Goal: Find specific page/section: Find specific page/section

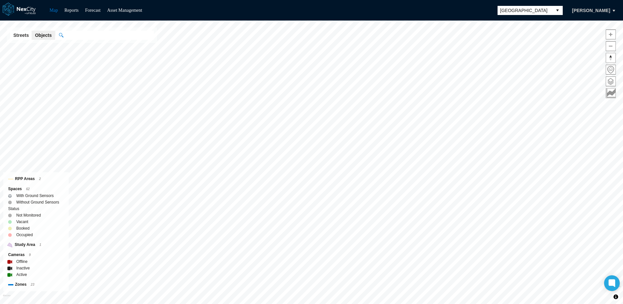
click at [562, 7] on button "select" at bounding box center [557, 10] width 10 height 9
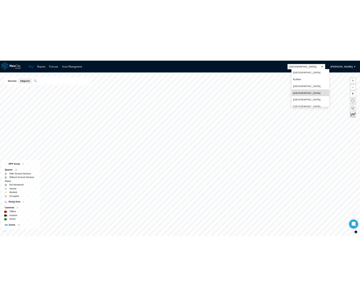
scroll to position [17, 0]
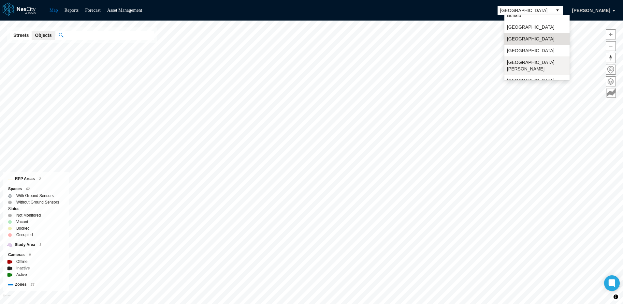
click at [518, 61] on span "[GEOGRAPHIC_DATA][PERSON_NAME]" at bounding box center [537, 65] width 60 height 13
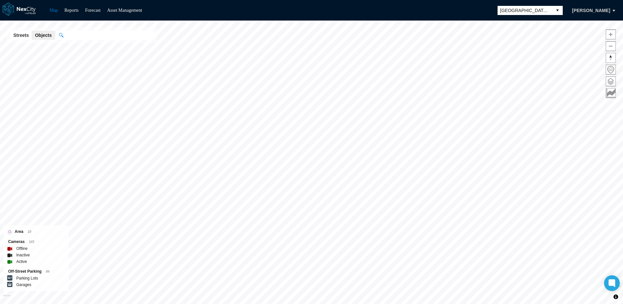
click at [306, 20] on div "Map Reports Forecast Asset Management [GEOGRAPHIC_DATA][PERSON_NAME] [GEOGRAPHI…" at bounding box center [311, 152] width 623 height 304
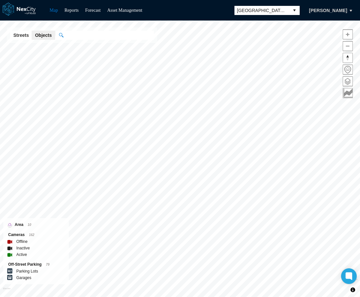
click at [88, 30] on div "Streets Objects" at bounding box center [82, 35] width 150 height 16
click at [87, 34] on input "text" at bounding box center [108, 35] width 91 height 9
paste input "******"
click at [87, 50] on label "Camera:" at bounding box center [80, 48] width 21 height 6
type input "******"
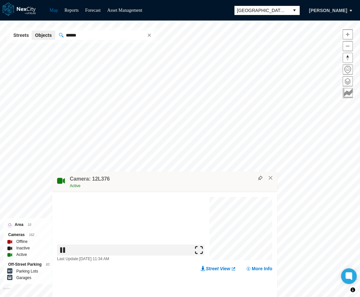
drag, startPoint x: 197, startPoint y: 33, endPoint x: 183, endPoint y: 180, distance: 148.5
click at [183, 180] on div "Camera: 12L376 Active" at bounding box center [164, 181] width 225 height 21
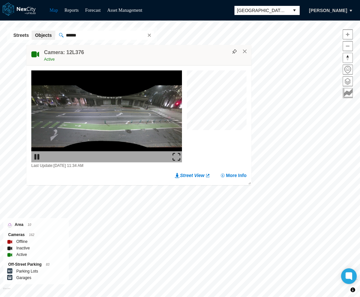
drag, startPoint x: 179, startPoint y: 162, endPoint x: 125, endPoint y: 22, distance: 149.6
click at [125, 45] on div "Camera: 12L376 Active" at bounding box center [138, 55] width 225 height 21
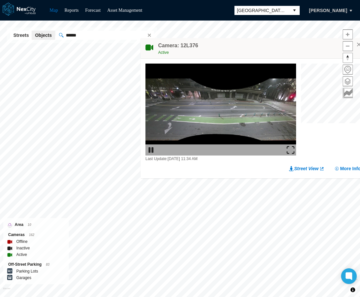
drag, startPoint x: 147, startPoint y: 33, endPoint x: 278, endPoint y: 54, distance: 132.5
click at [278, 54] on div "Camera: 12L376 Active" at bounding box center [252, 48] width 225 height 21
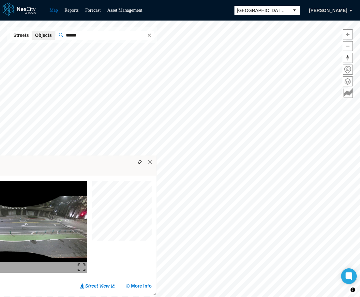
drag, startPoint x: 221, startPoint y: 33, endPoint x: 47, endPoint y: 172, distance: 222.7
click at [47, 172] on div "Camera: 12L376 Active" at bounding box center [44, 165] width 225 height 21
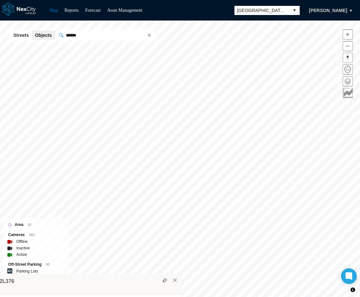
drag, startPoint x: 191, startPoint y: 164, endPoint x: 80, endPoint y: 284, distance: 163.2
click at [80, 284] on div "Camera: 12L376 Active" at bounding box center [69, 284] width 225 height 21
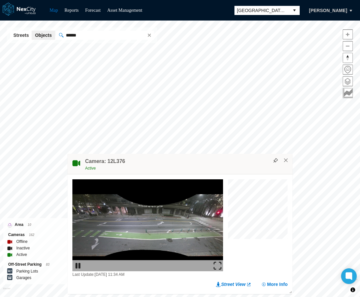
click at [199, 169] on div "Active" at bounding box center [187, 168] width 204 height 7
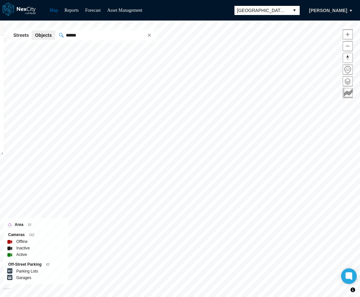
drag, startPoint x: 198, startPoint y: 168, endPoint x: -90, endPoint y: 30, distance: 319.9
click at [0, 30] on html "Map Reports Forecast Asset Management [GEOGRAPHIC_DATA][PERSON_NAME] [GEOGRAPHI…" at bounding box center [180, 148] width 360 height 297
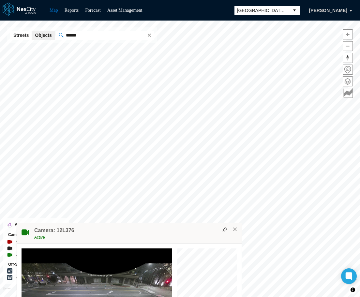
drag, startPoint x: 177, startPoint y: 33, endPoint x: 122, endPoint y: 248, distance: 222.3
click at [122, 243] on div "Camera: 12L376 Active" at bounding box center [129, 233] width 225 height 21
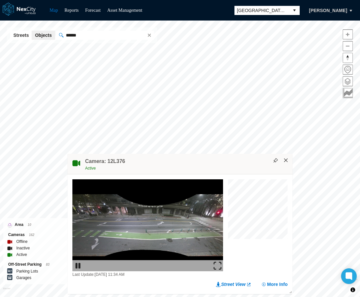
click at [286, 161] on button "×" at bounding box center [286, 160] width 6 height 6
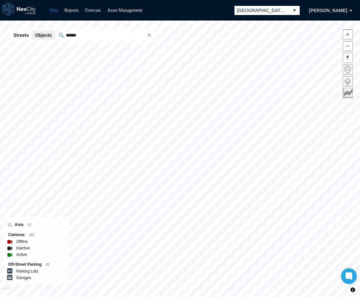
drag, startPoint x: 82, startPoint y: 36, endPoint x: 29, endPoint y: 37, distance: 52.4
click at [29, 37] on div "Streets Objects ******" at bounding box center [82, 35] width 150 height 16
click at [78, 49] on label "Camera:" at bounding box center [80, 48] width 21 height 6
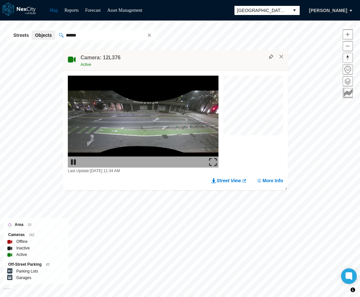
drag, startPoint x: 209, startPoint y: 27, endPoint x: 205, endPoint y: 123, distance: 96.8
click at [205, 71] on div "Camera: 12L376 Active" at bounding box center [175, 60] width 225 height 21
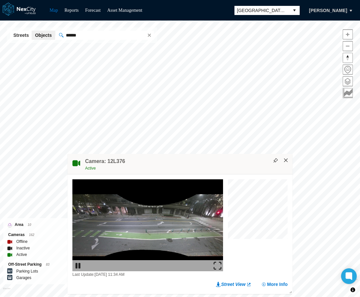
click at [287, 160] on button "×" at bounding box center [286, 160] width 6 height 6
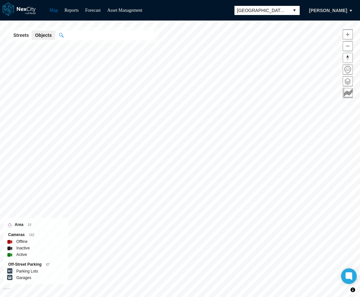
click at [74, 34] on input "text" at bounding box center [108, 35] width 91 height 9
paste input "******"
click at [74, 47] on label "Camera:" at bounding box center [80, 48] width 21 height 6
type input "******"
drag, startPoint x: 154, startPoint y: 36, endPoint x: -96, endPoint y: 78, distance: 253.4
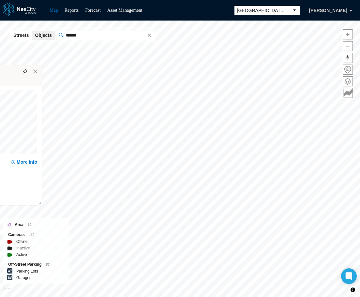
click at [0, 78] on html "Map Reports Forecast Asset Management [GEOGRAPHIC_DATA][PERSON_NAME] [GEOGRAPHI…" at bounding box center [180, 148] width 360 height 297
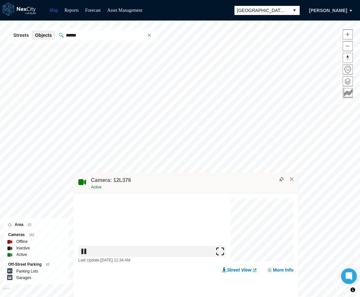
drag, startPoint x: 202, startPoint y: 88, endPoint x: 215, endPoint y: 200, distance: 113.4
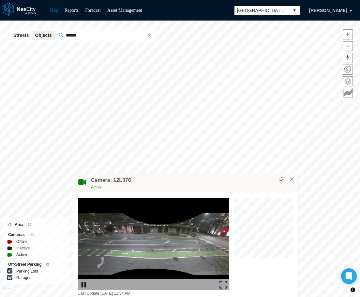
click at [215, 190] on div "Active" at bounding box center [193, 187] width 204 height 7
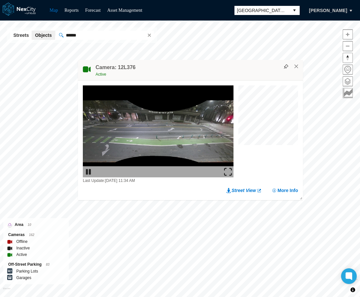
drag, startPoint x: 186, startPoint y: 149, endPoint x: 204, endPoint y: 35, distance: 114.7
click at [204, 60] on div "Camera: 12L376 Active" at bounding box center [190, 70] width 225 height 21
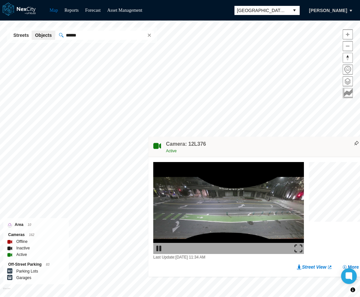
drag, startPoint x: 203, startPoint y: 35, endPoint x: 284, endPoint y: 148, distance: 139.6
click at [284, 148] on div "Active" at bounding box center [268, 151] width 204 height 7
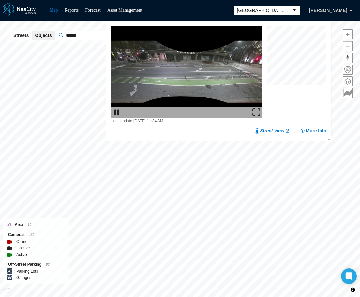
drag, startPoint x: 235, startPoint y: 163, endPoint x: 274, endPoint y: 9, distance: 158.5
click at [274, 9] on div "Map Reports Forecast Asset Management [GEOGRAPHIC_DATA][PERSON_NAME] [GEOGRAPHI…" at bounding box center [180, 148] width 360 height 297
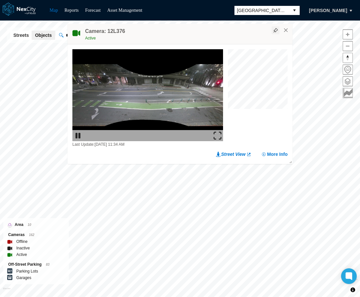
click at [274, 31] on img at bounding box center [275, 30] width 5 height 5
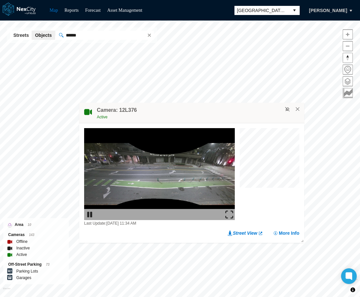
drag, startPoint x: 227, startPoint y: 60, endPoint x: 247, endPoint y: 110, distance: 53.8
click at [247, 110] on div "Camera: 12L376 Active" at bounding box center [191, 113] width 225 height 21
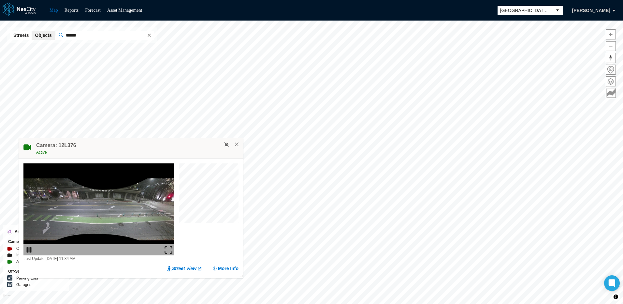
drag, startPoint x: 358, startPoint y: 53, endPoint x: 181, endPoint y: 147, distance: 199.9
click at [182, 147] on div "Camera: 12L376 Active" at bounding box center [131, 148] width 225 height 21
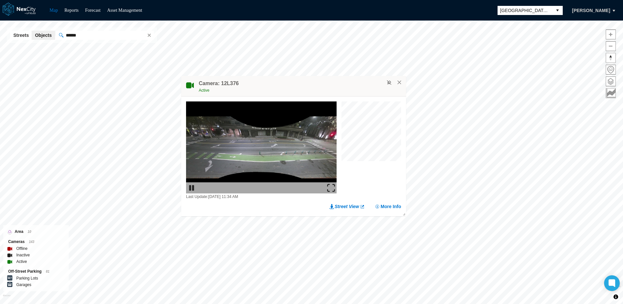
drag, startPoint x: 190, startPoint y: 152, endPoint x: 446, endPoint y: 72, distance: 269.0
click at [359, 87] on div "Active" at bounding box center [301, 90] width 204 height 7
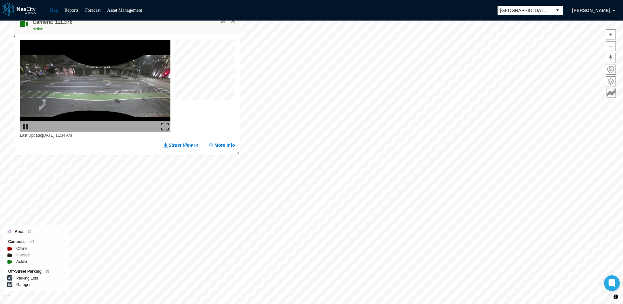
drag, startPoint x: 343, startPoint y: 52, endPoint x: 171, endPoint y: 22, distance: 174.5
click at [171, 22] on div "Camera: 12L376 Active" at bounding box center [127, 25] width 225 height 21
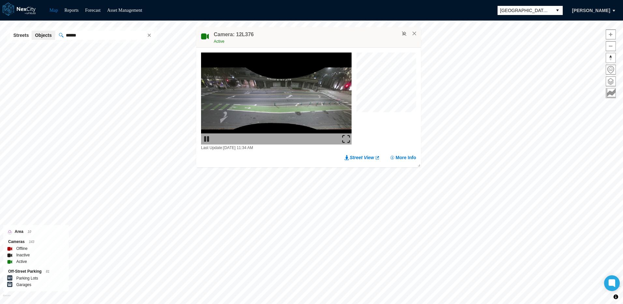
drag, startPoint x: 190, startPoint y: 36, endPoint x: 367, endPoint y: 36, distance: 176.5
click at [359, 36] on div "Camera: 12L376 Active" at bounding box center [308, 37] width 225 height 21
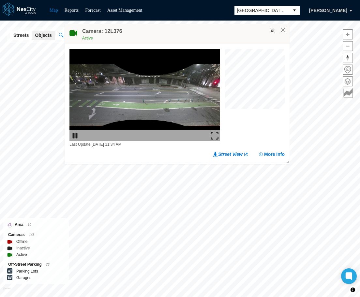
drag, startPoint x: 208, startPoint y: 33, endPoint x: 145, endPoint y: 147, distance: 130.3
click at [145, 44] on div "Camera: 12L376 Active" at bounding box center [176, 34] width 225 height 21
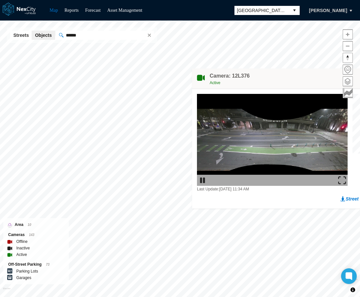
drag, startPoint x: 181, startPoint y: 48, endPoint x: 362, endPoint y: 85, distance: 185.1
click at [359, 85] on html "Map Reports Forecast Asset Management San Jose Jason Peckham San Jose KPI overv…" at bounding box center [180, 148] width 360 height 297
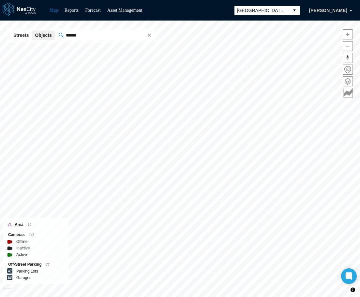
drag, startPoint x: 209, startPoint y: 57, endPoint x: 177, endPoint y: 314, distance: 259.3
click at [177, 296] on html "Map Reports Forecast Asset Management San Jose Jason Peckham San Jose KPI overv…" at bounding box center [180, 148] width 360 height 297
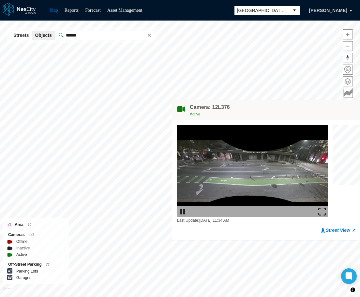
drag, startPoint x: 189, startPoint y: 47, endPoint x: 301, endPoint y: 106, distance: 126.4
click at [301, 106] on div "Camera: 12L376 Active" at bounding box center [284, 110] width 225 height 21
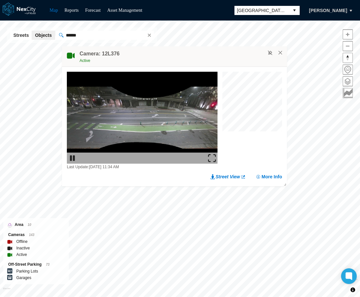
drag, startPoint x: 178, startPoint y: 45, endPoint x: 187, endPoint y: 57, distance: 15.0
click at [187, 57] on div "Active" at bounding box center [181, 60] width 204 height 7
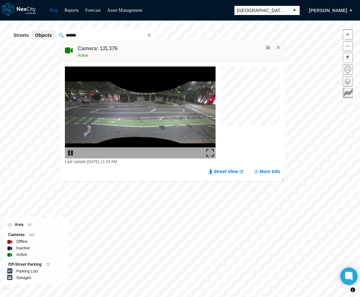
click at [349, 274] on icon at bounding box center [348, 275] width 5 height 5
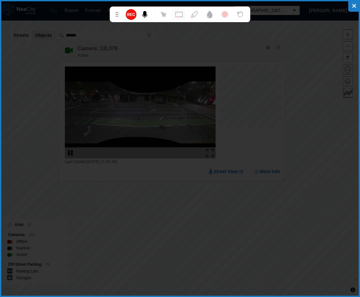
click at [190, 55] on div "Active" at bounding box center [180, 55] width 204 height 7
click at [133, 12] on circle at bounding box center [130, 14] width 9 height 9
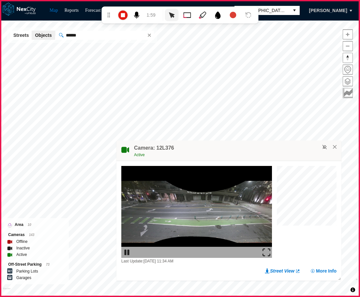
drag, startPoint x: 197, startPoint y: 51, endPoint x: 254, endPoint y: 151, distance: 114.5
click at [254, 151] on div "Camera: 12L376 Active" at bounding box center [228, 150] width 225 height 21
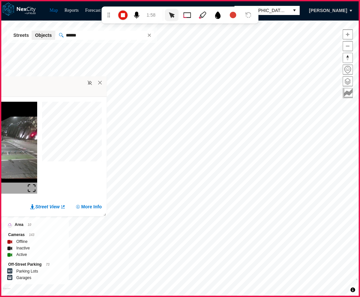
drag, startPoint x: 113, startPoint y: 73, endPoint x: 17, endPoint y: 86, distance: 96.6
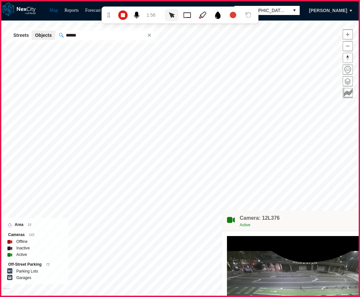
drag, startPoint x: 180, startPoint y: 54, endPoint x: 342, endPoint y: 223, distance: 234.2
click at [342, 223] on div "Active" at bounding box center [341, 224] width 204 height 7
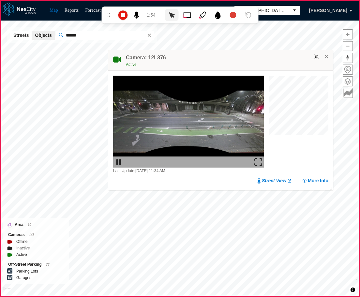
drag, startPoint x: 178, startPoint y: 52, endPoint x: 227, endPoint y: 60, distance: 49.4
click at [227, 61] on div "Active" at bounding box center [228, 64] width 204 height 7
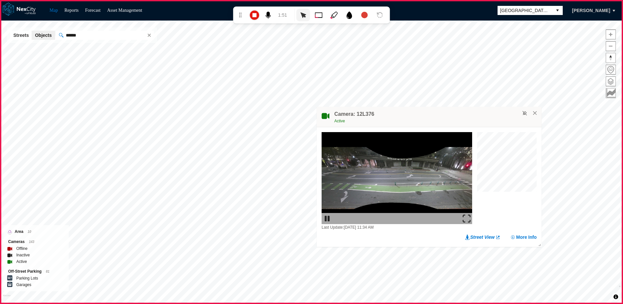
drag, startPoint x: 393, startPoint y: 96, endPoint x: 555, endPoint y: 153, distance: 171.7
click at [359, 127] on div "Camera: 12L376 Active" at bounding box center [429, 116] width 225 height 21
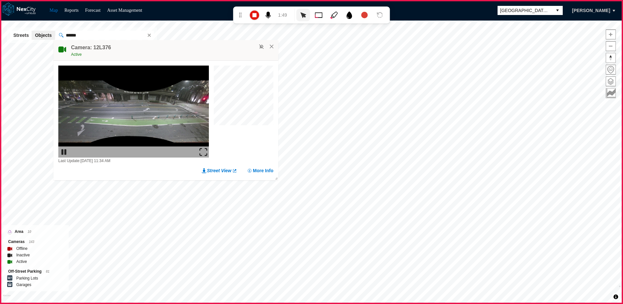
drag, startPoint x: 527, startPoint y: 152, endPoint x: 186, endPoint y: 49, distance: 356.6
click at [186, 49] on div "Camera: 12L376 Active" at bounding box center [165, 50] width 225 height 21
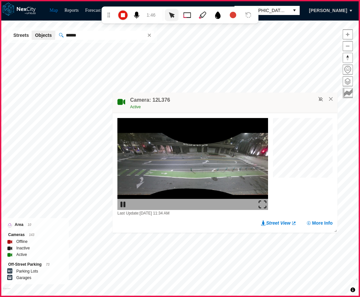
drag, startPoint x: 103, startPoint y: 41, endPoint x: 293, endPoint y: 97, distance: 198.7
click at [293, 97] on div "Camera: 12L376 Active" at bounding box center [224, 102] width 225 height 21
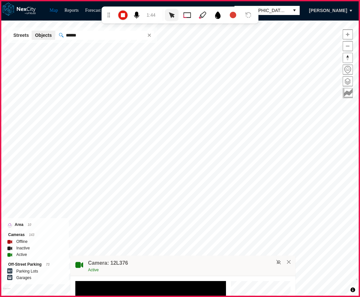
drag, startPoint x: 209, startPoint y: 54, endPoint x: 219, endPoint y: 268, distance: 214.5
click at [219, 268] on div "Active" at bounding box center [190, 269] width 204 height 7
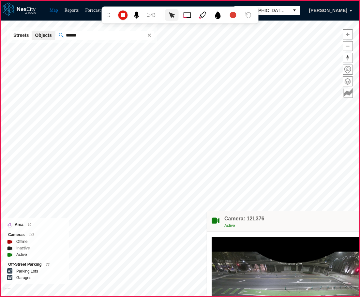
drag, startPoint x: 182, startPoint y: 54, endPoint x: 329, endPoint y: 224, distance: 224.4
click at [329, 224] on div "Active" at bounding box center [326, 225] width 204 height 7
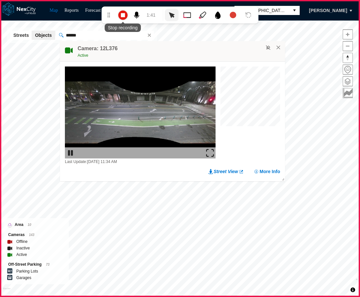
click at [124, 15] on icon at bounding box center [122, 15] width 11 height 11
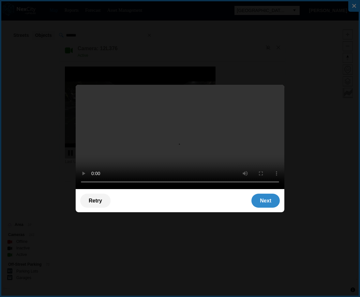
click at [267, 207] on div "Next" at bounding box center [265, 200] width 28 height 14
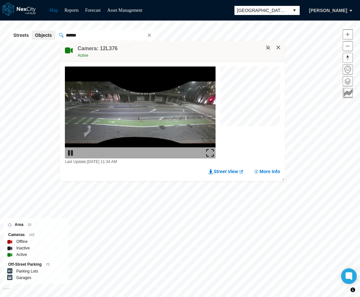
click at [279, 49] on button "×" at bounding box center [278, 48] width 6 height 6
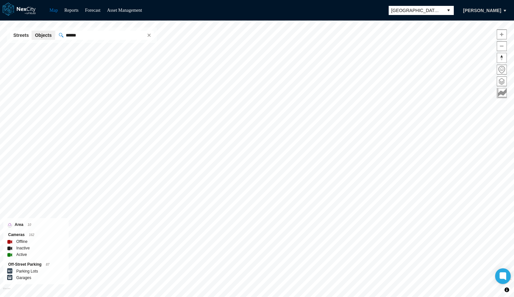
click at [92, 36] on input "******" at bounding box center [103, 35] width 81 height 9
click at [89, 49] on label "Camera:" at bounding box center [80, 48] width 21 height 6
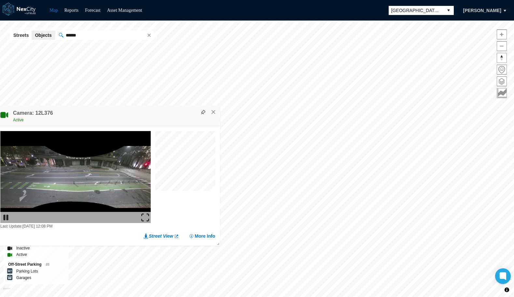
drag, startPoint x: 274, startPoint y: 36, endPoint x: 120, endPoint y: 122, distance: 177.1
click at [120, 122] on div "Active" at bounding box center [115, 120] width 204 height 7
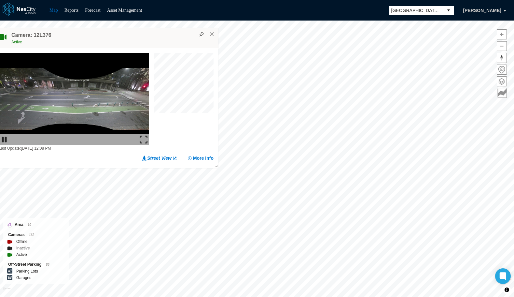
drag, startPoint x: 160, startPoint y: 101, endPoint x: 143, endPoint y: 38, distance: 64.6
click at [143, 39] on div "Active" at bounding box center [113, 42] width 204 height 7
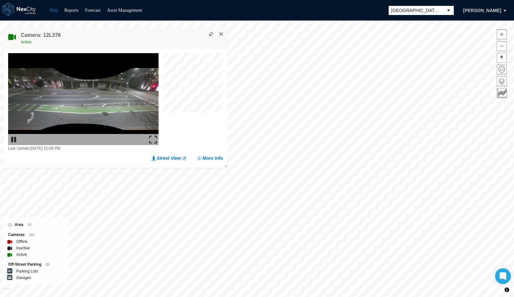
click at [221, 33] on button "×" at bounding box center [222, 34] width 6 height 6
